Goal: Task Accomplishment & Management: Manage account settings

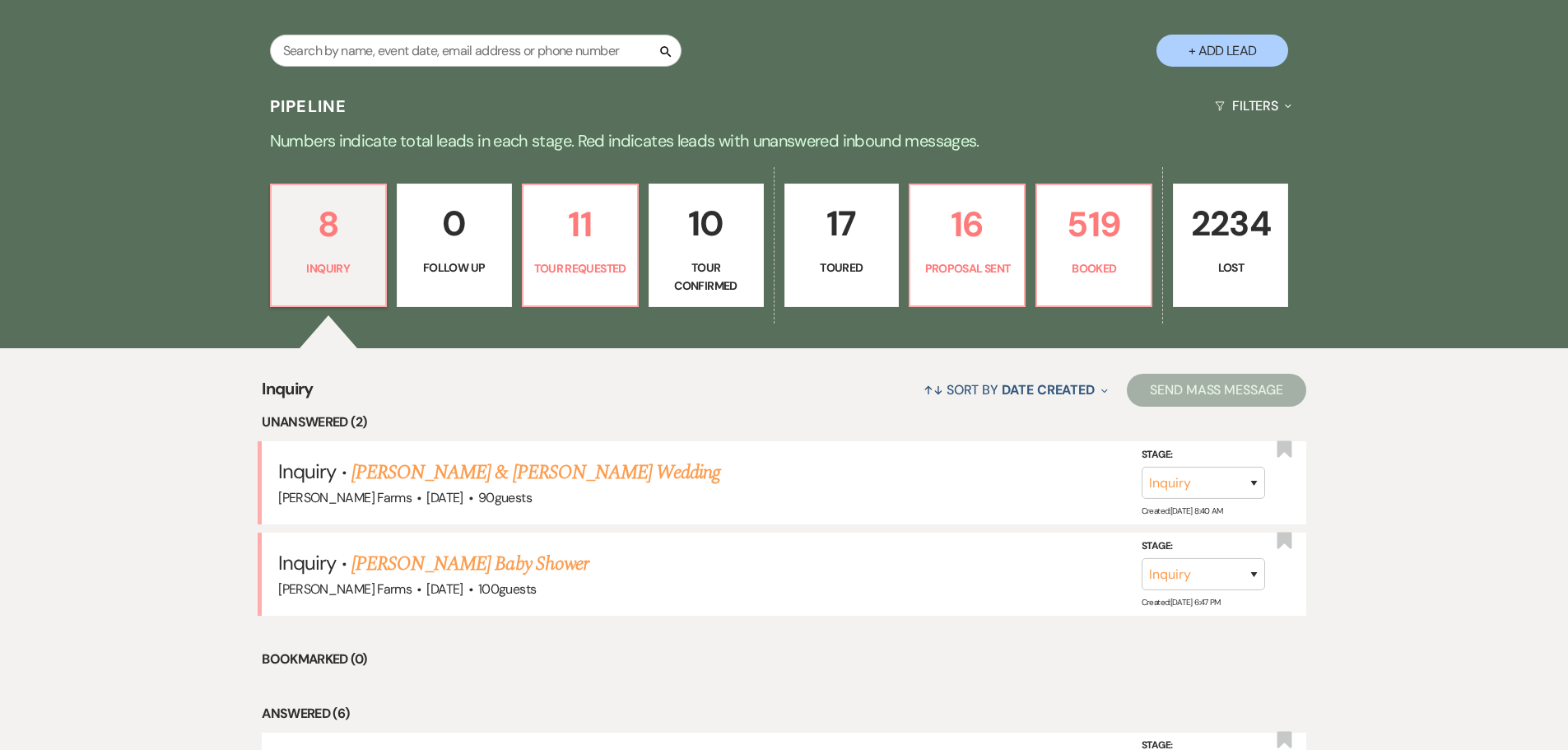
scroll to position [329, 0]
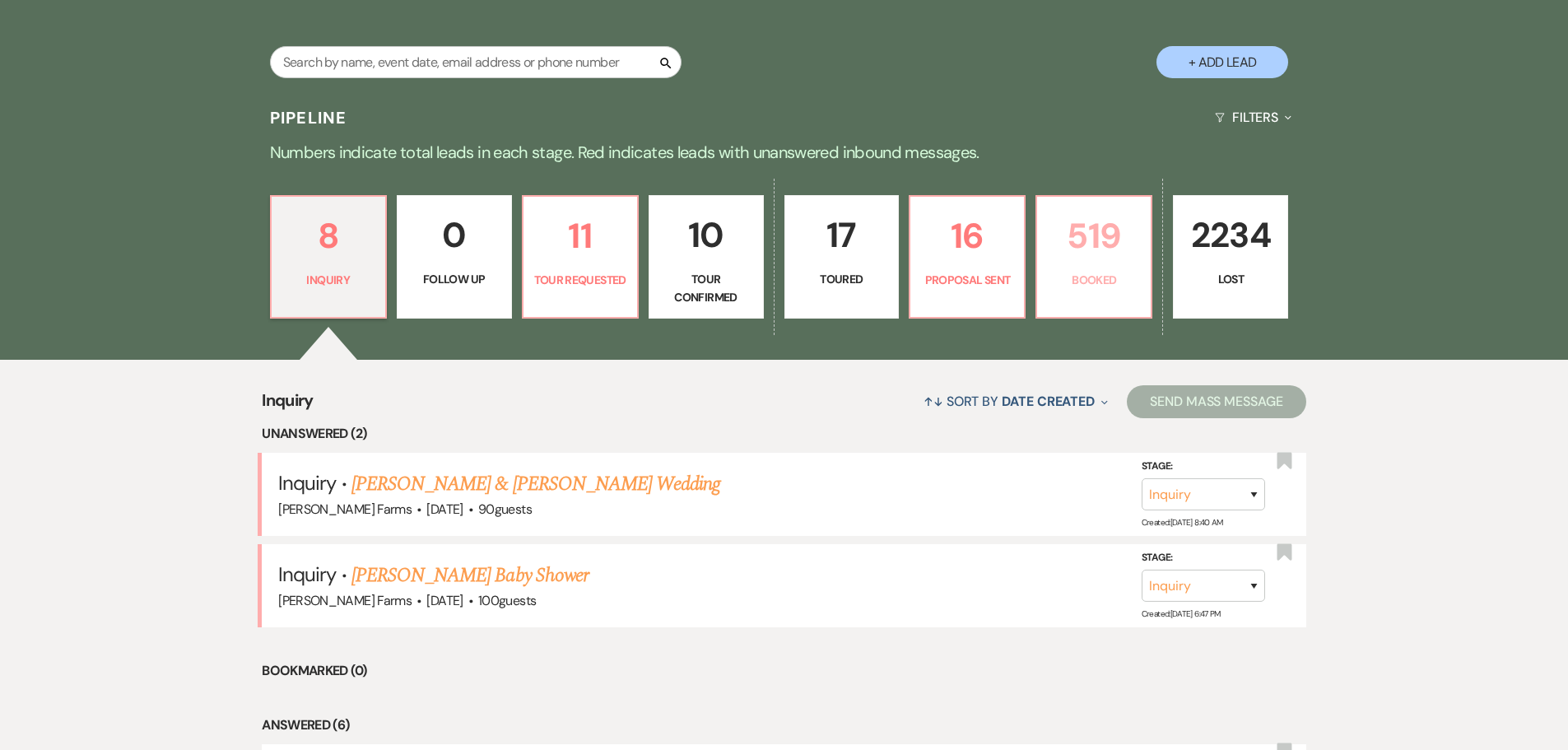
click at [1062, 282] on p "Booked" at bounding box center [1093, 279] width 93 height 18
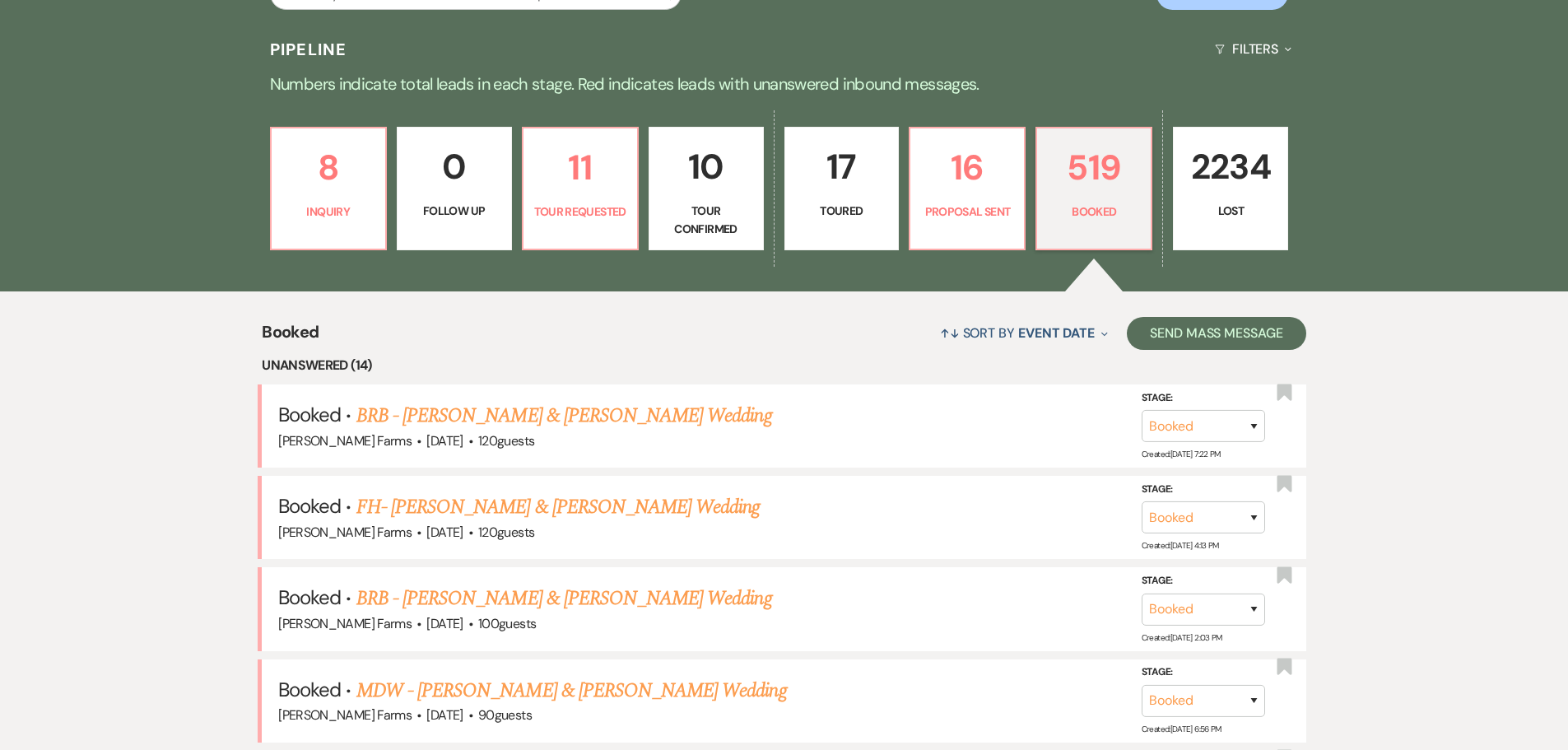
scroll to position [494, 0]
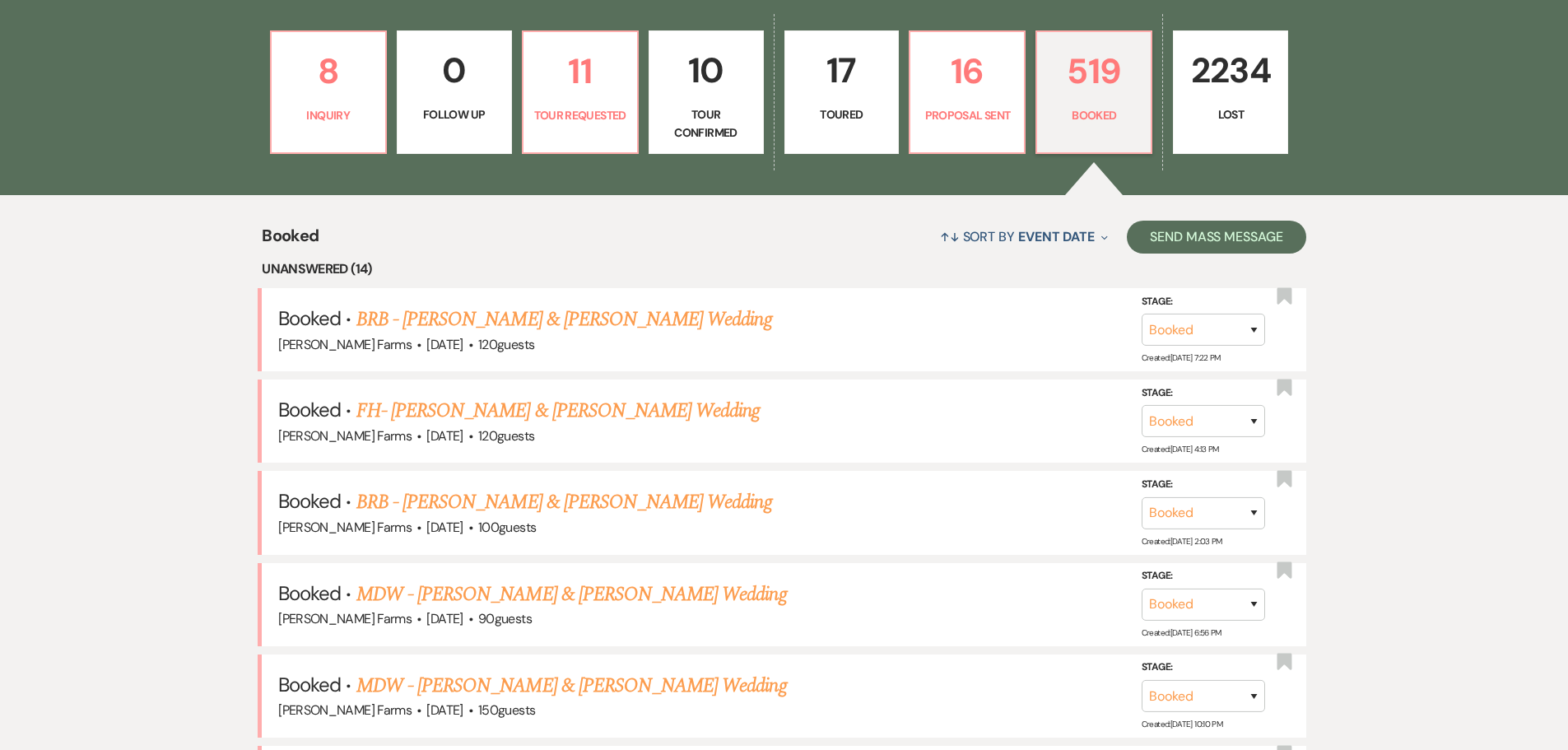
click at [642, 507] on link "BRB - [PERSON_NAME] & [PERSON_NAME] Wedding" at bounding box center [564, 502] width 416 height 29
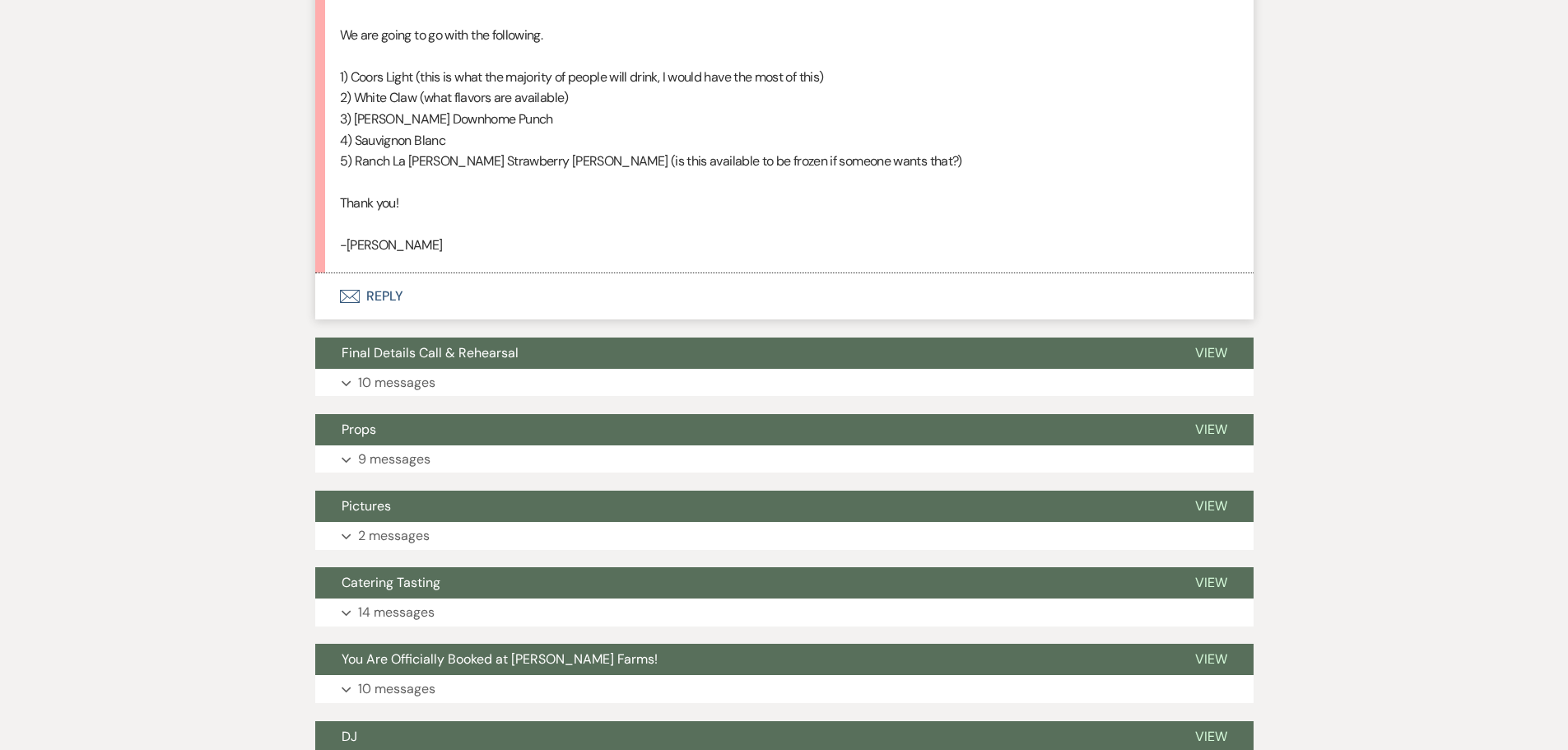
scroll to position [1811, 0]
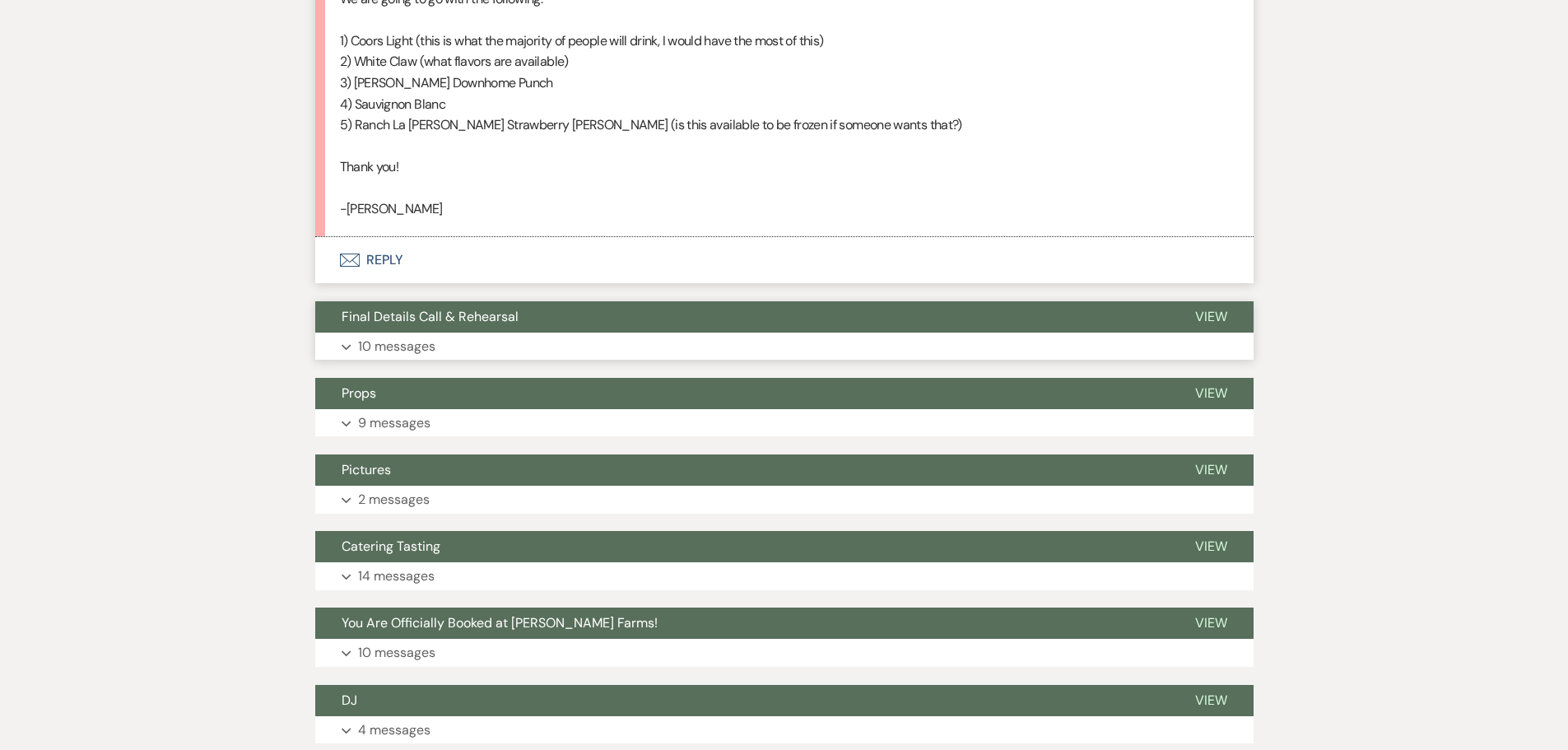
click at [560, 352] on button "Expand 10 messages" at bounding box center [784, 347] width 939 height 28
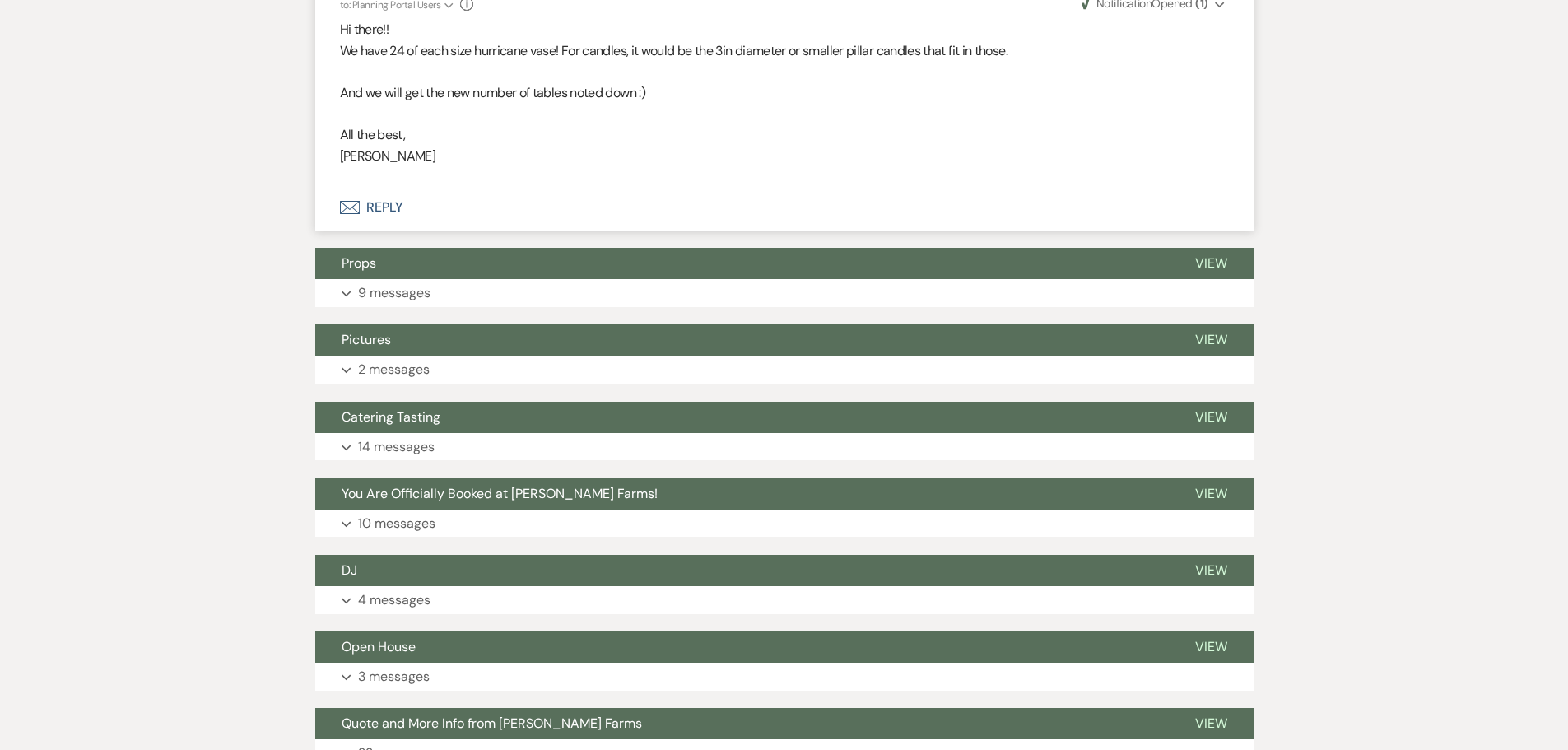
scroll to position [4116, 0]
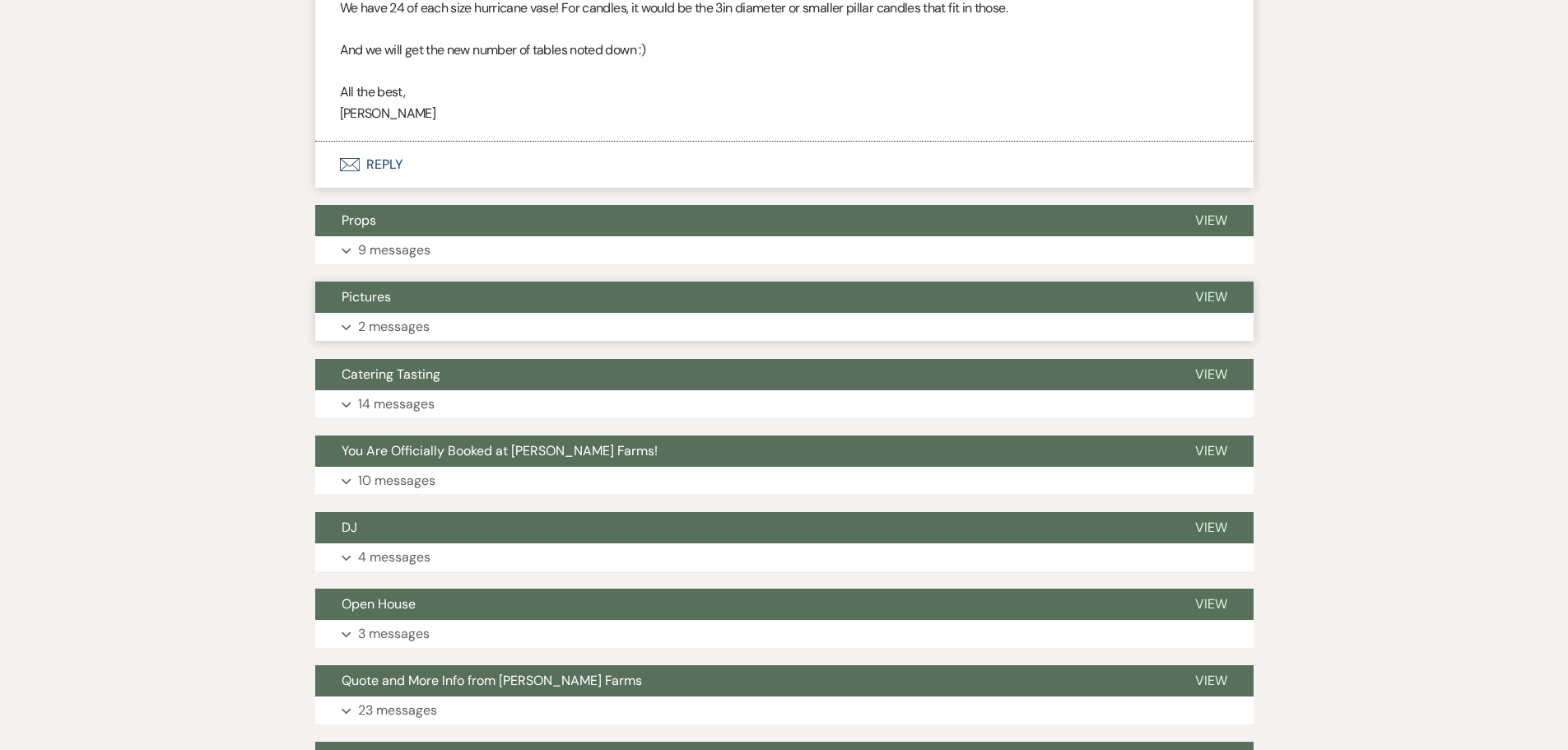
click at [580, 340] on button "Expand 2 messages" at bounding box center [784, 327] width 939 height 28
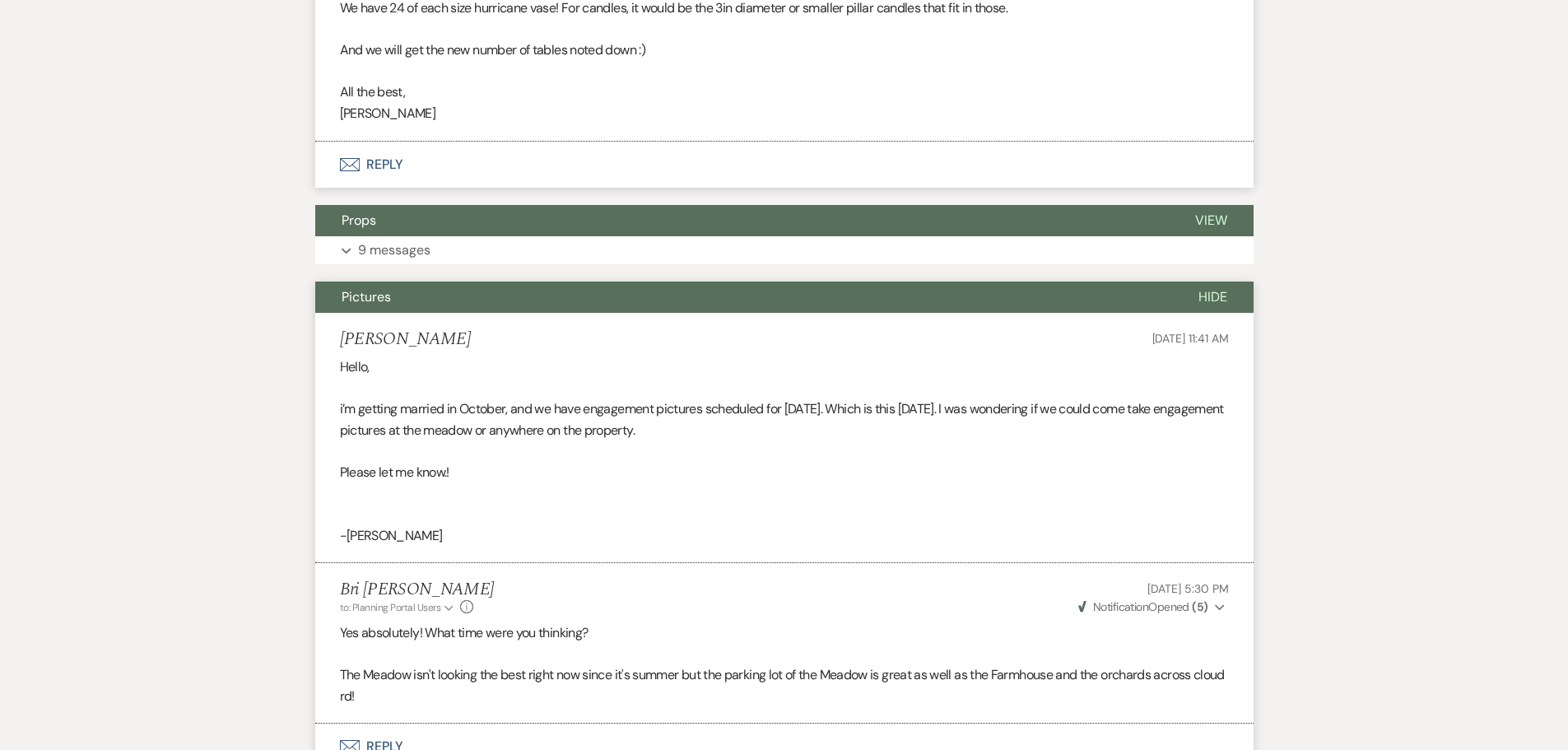
click at [1221, 306] on span "Hide" at bounding box center [1212, 296] width 29 height 17
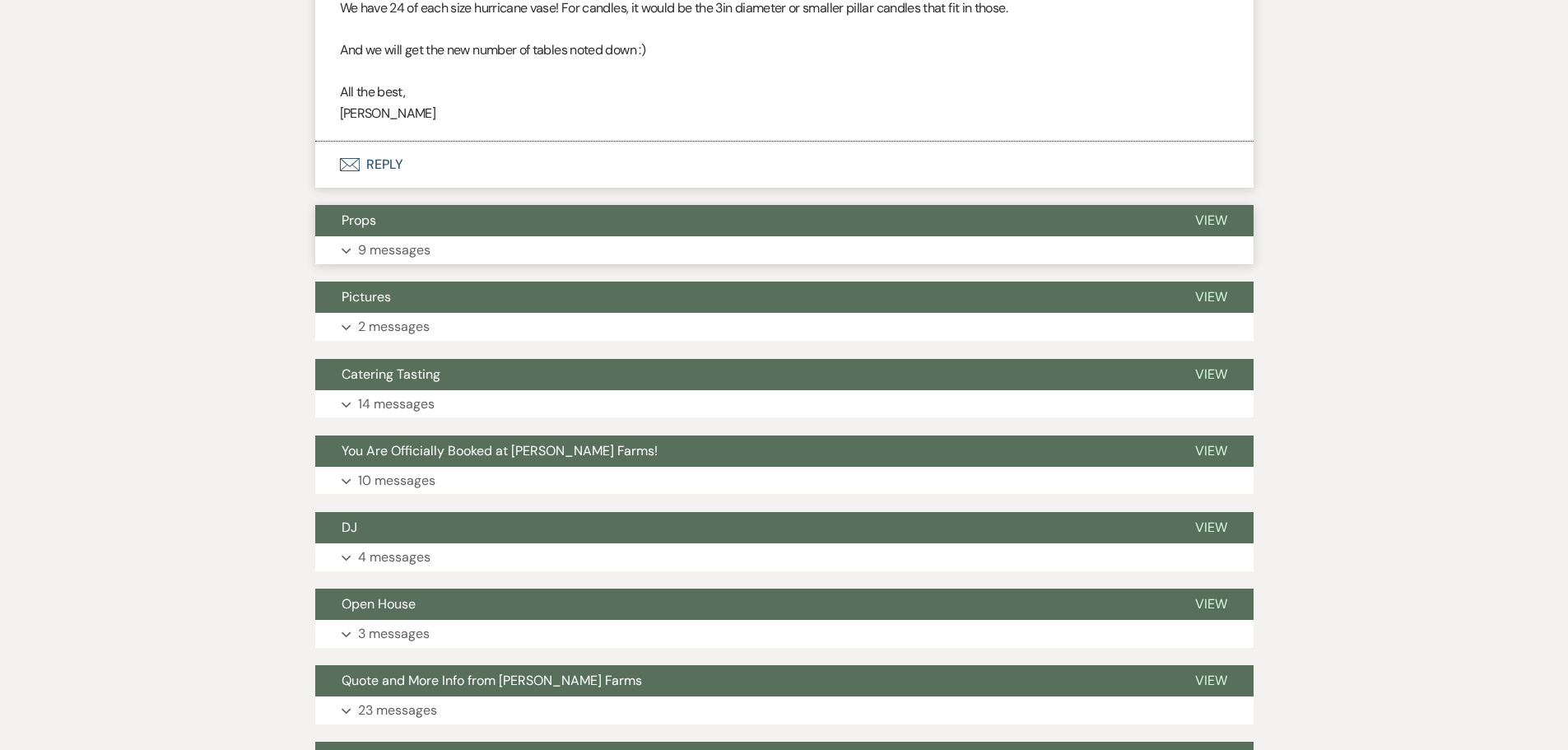
click at [691, 264] on button "Expand 9 messages" at bounding box center [784, 250] width 939 height 28
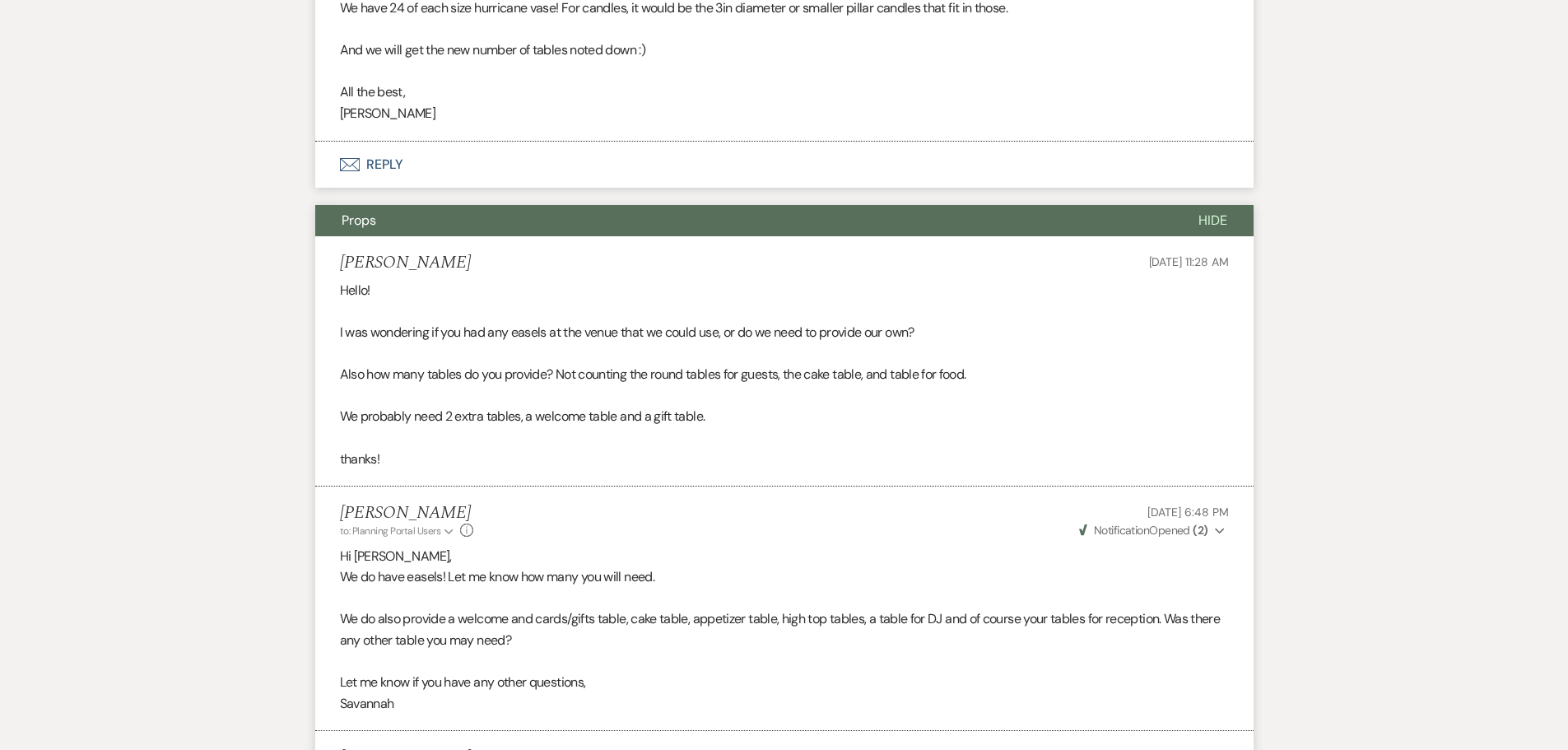
click at [1201, 229] on span "Hide" at bounding box center [1212, 220] width 29 height 17
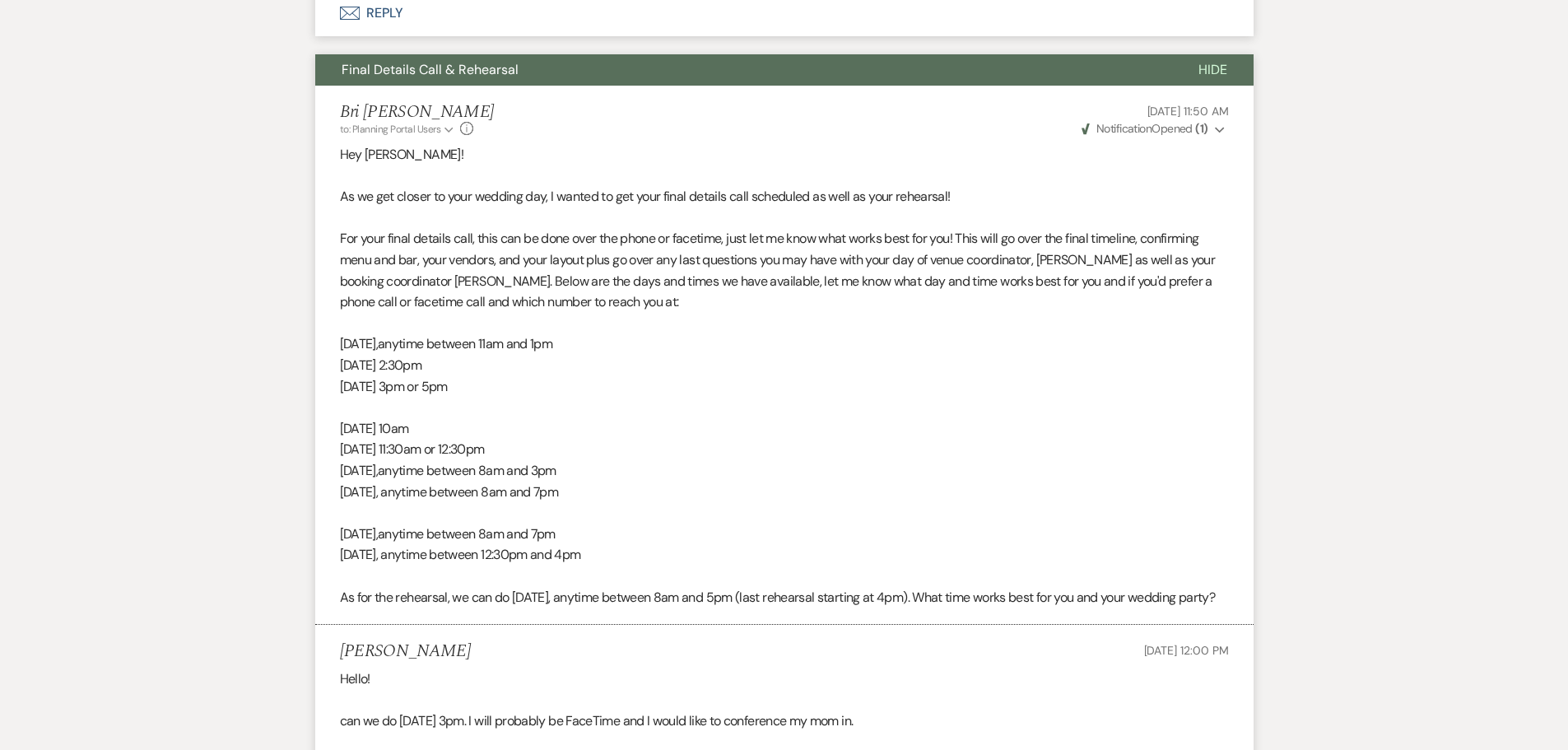
scroll to position [1811, 0]
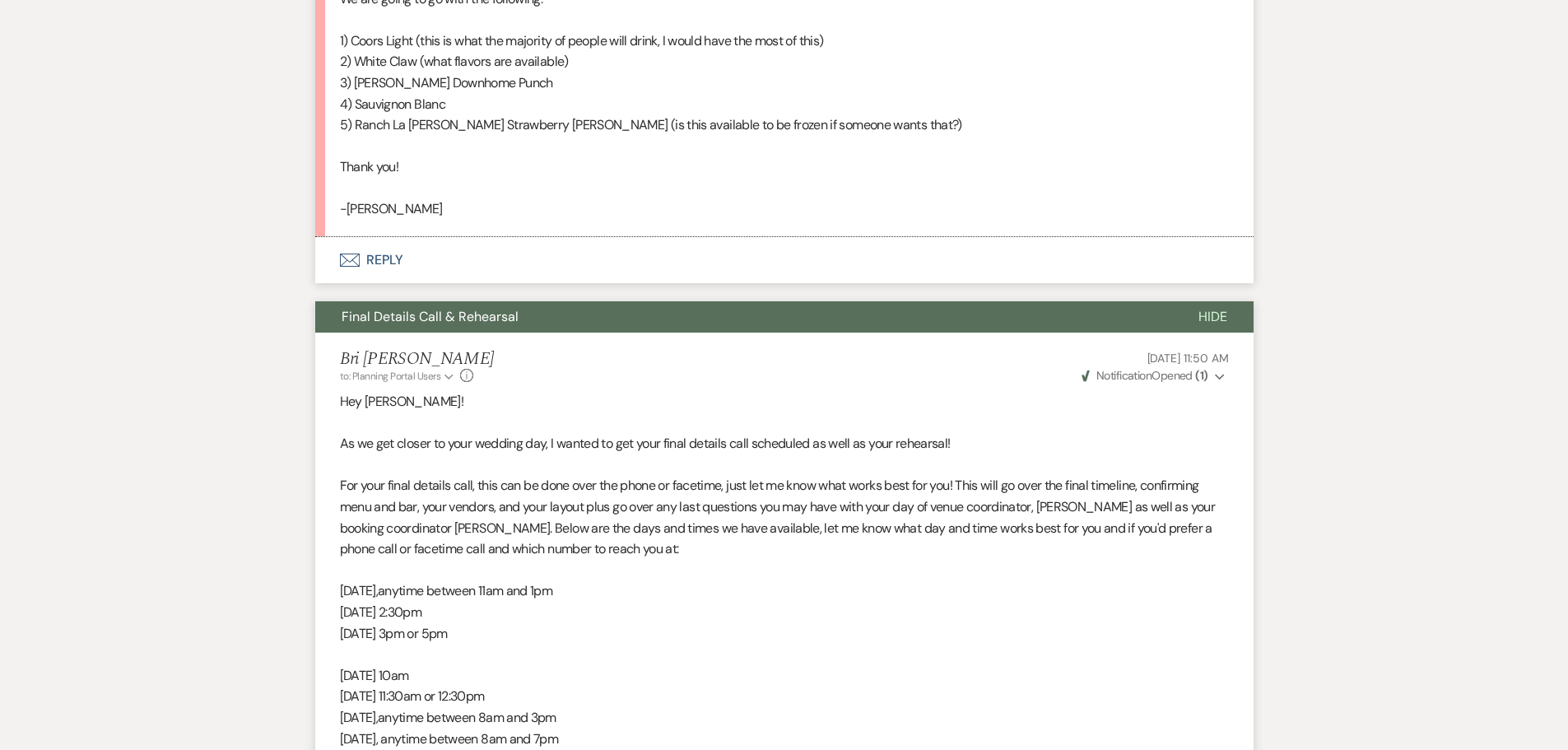
click at [1219, 323] on span "Hide" at bounding box center [1212, 316] width 29 height 17
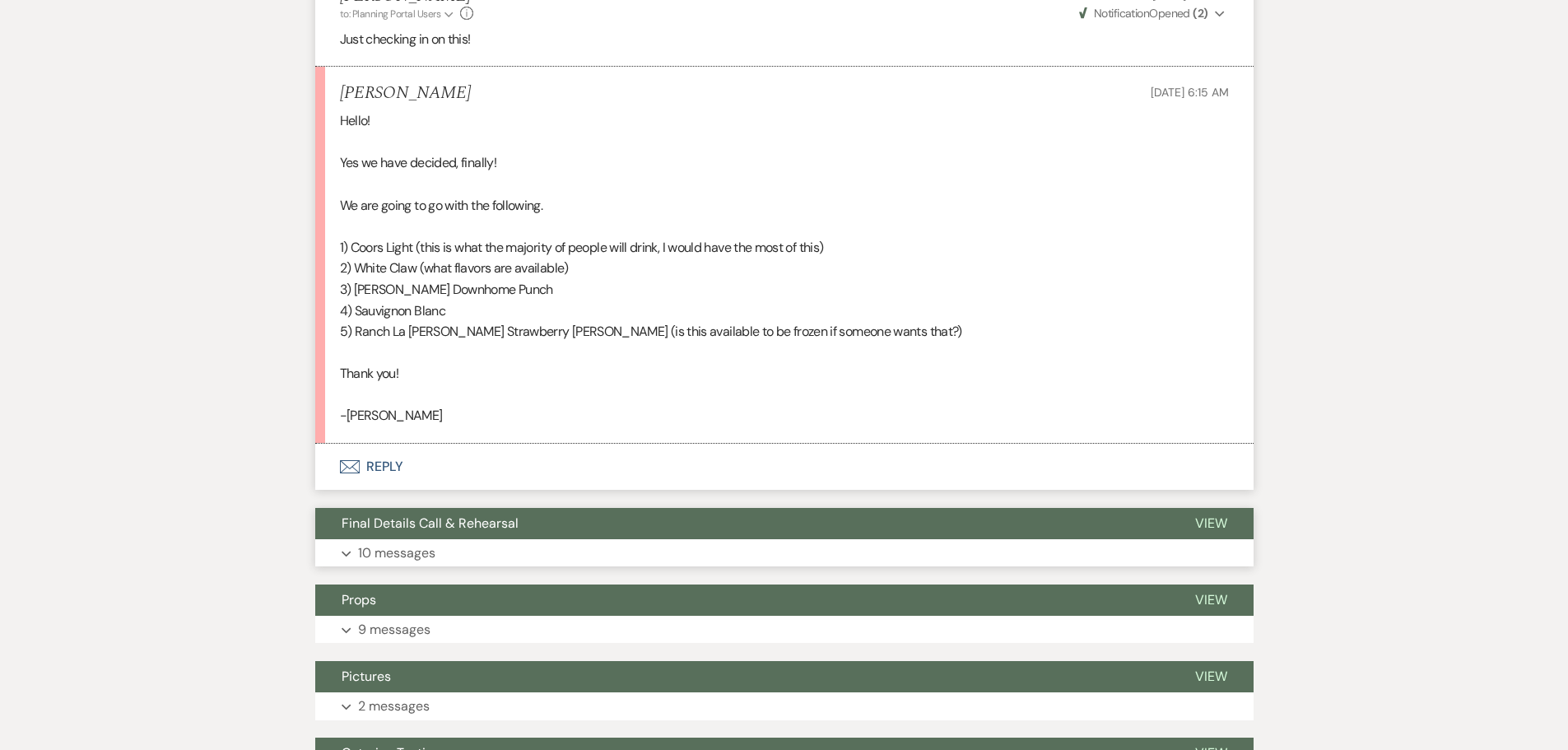
scroll to position [1564, 0]
